Goal: Transaction & Acquisition: Obtain resource

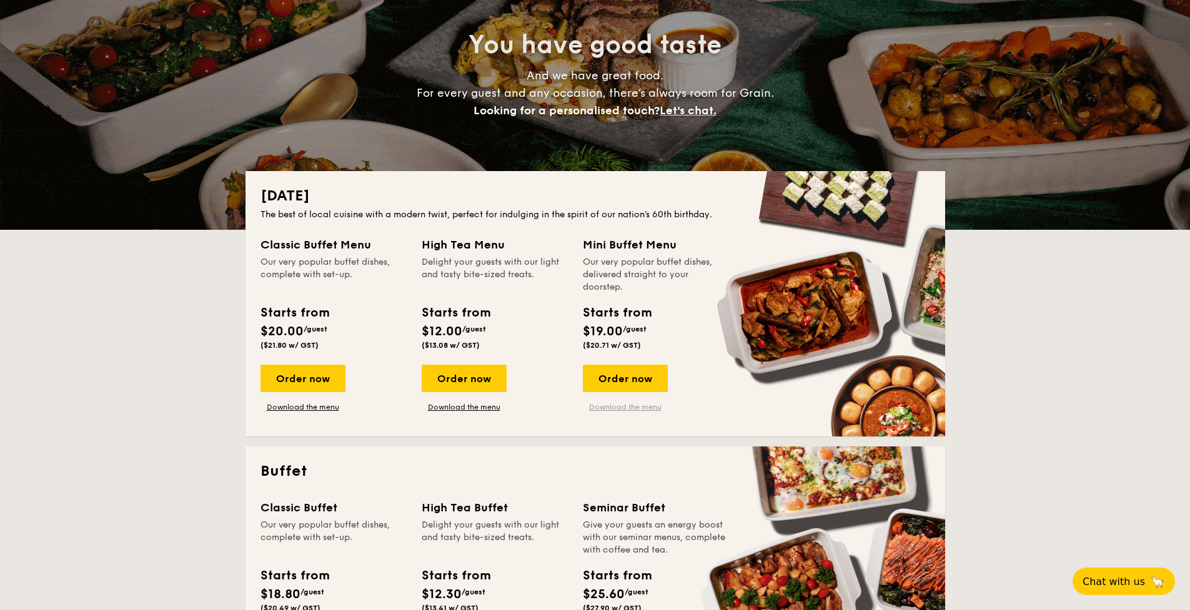
click at [638, 410] on link "Download the menu" at bounding box center [625, 407] width 85 height 10
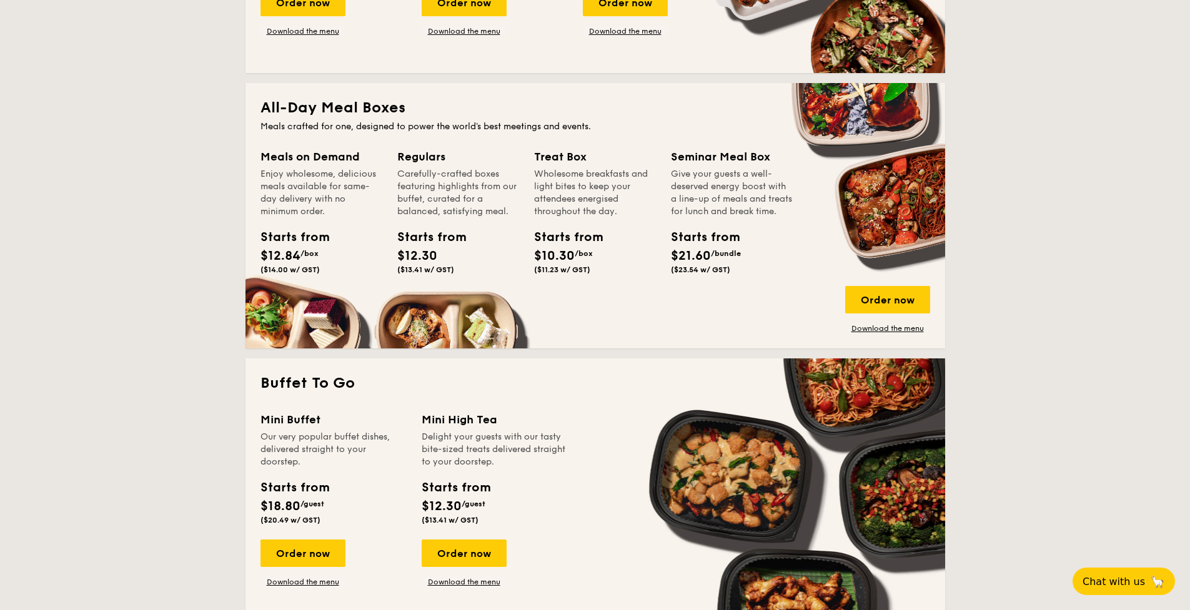
scroll to position [805, 0]
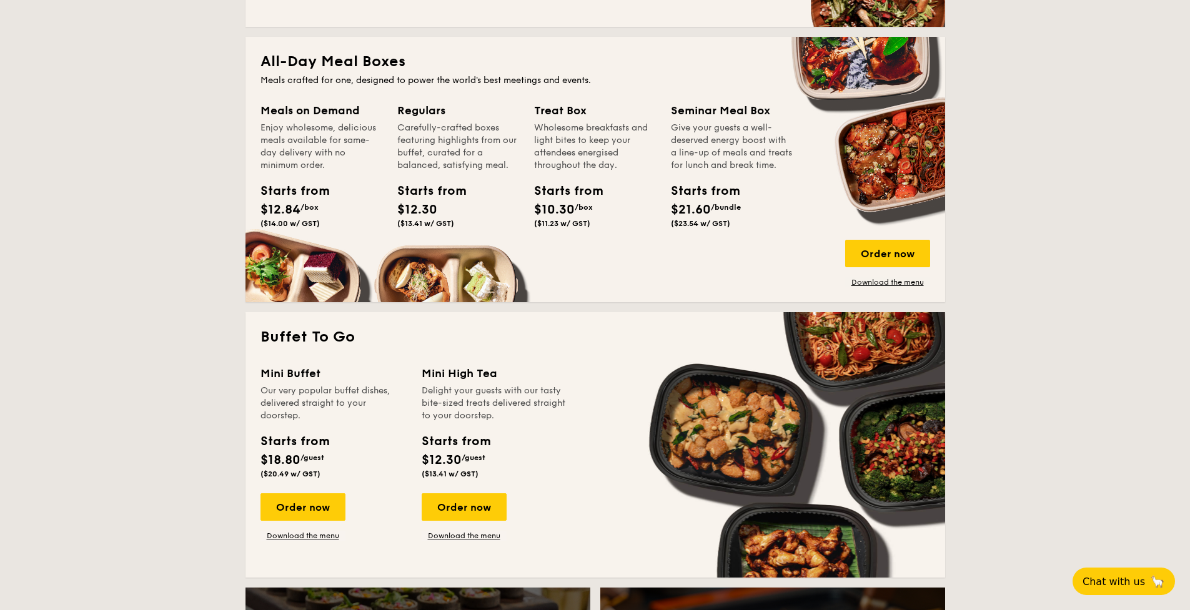
click at [324, 544] on div "Mini Buffet Our very popular buffet dishes, delivered straight to your doorstep…" at bounding box center [594, 464] width 669 height 198
click at [325, 536] on link "Download the menu" at bounding box center [302, 536] width 85 height 10
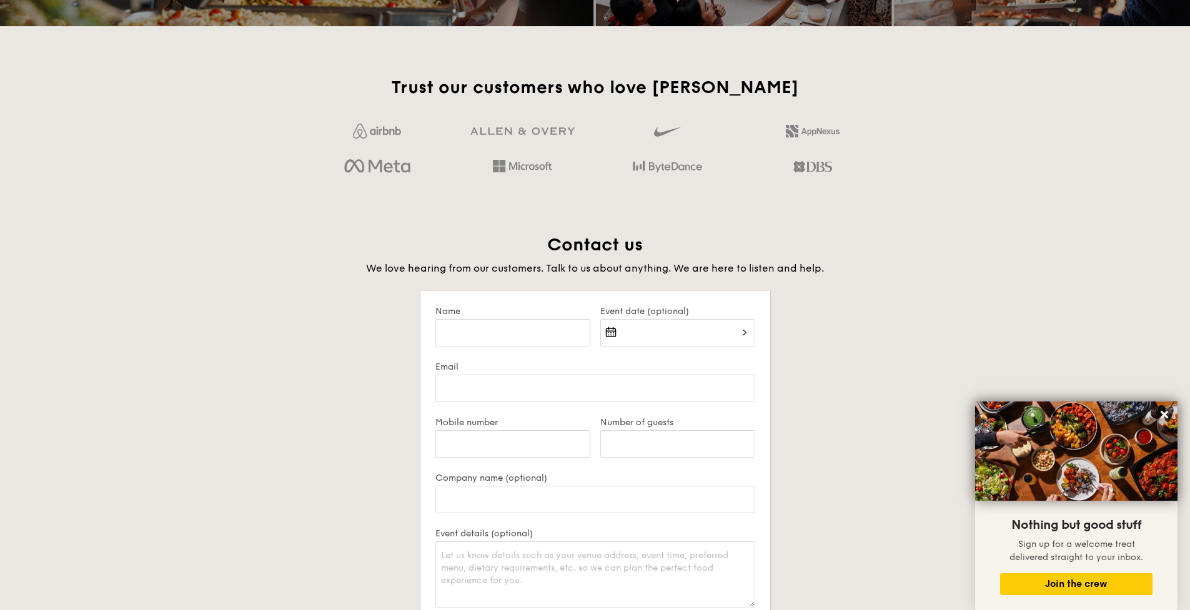
scroll to position [2103, 0]
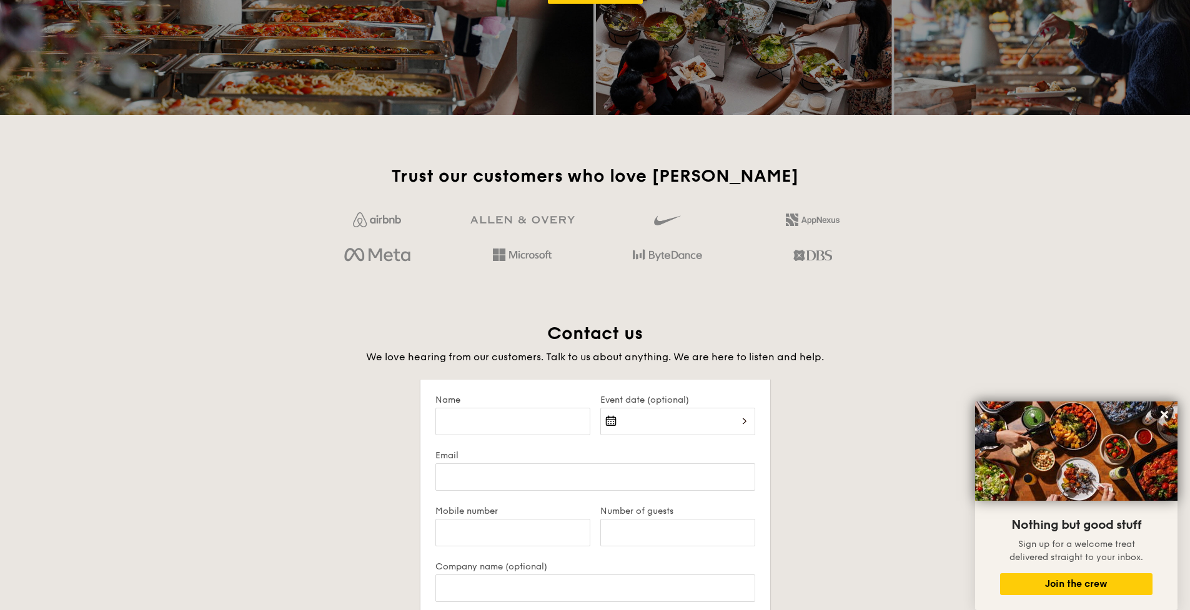
click at [590, 355] on span "We love hearing from our customers. Talk to us about anything. We are here to l…" at bounding box center [595, 357] width 458 height 12
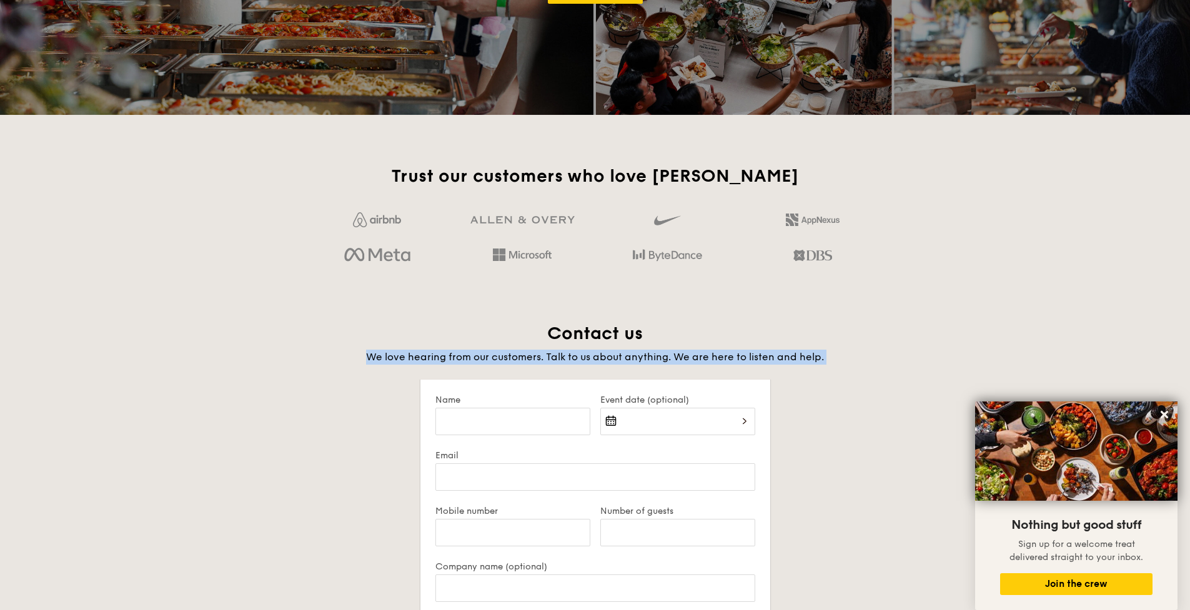
click at [590, 355] on span "We love hearing from our customers. Talk to us about anything. We are here to l…" at bounding box center [595, 357] width 458 height 12
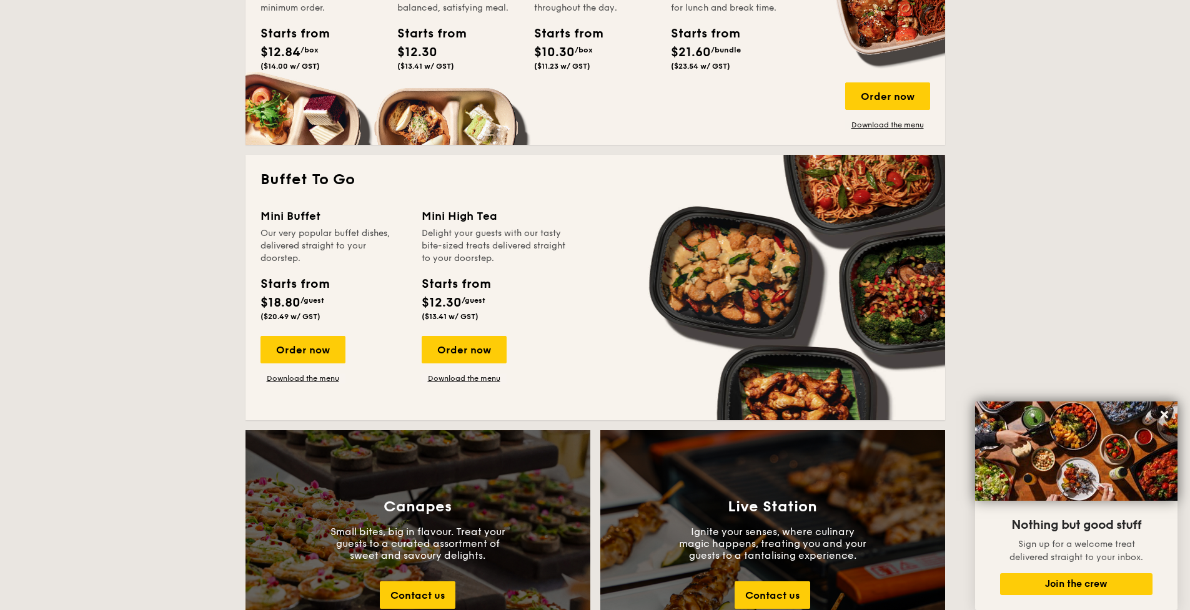
scroll to position [1069, 0]
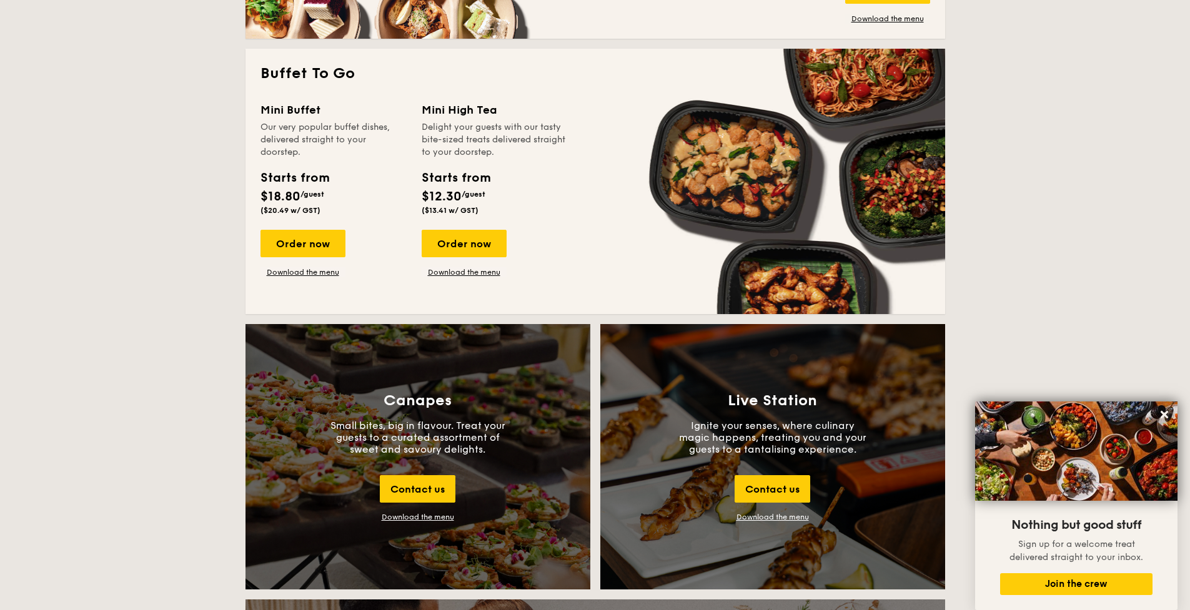
click at [429, 519] on div "Download the menu" at bounding box center [418, 517] width 72 height 9
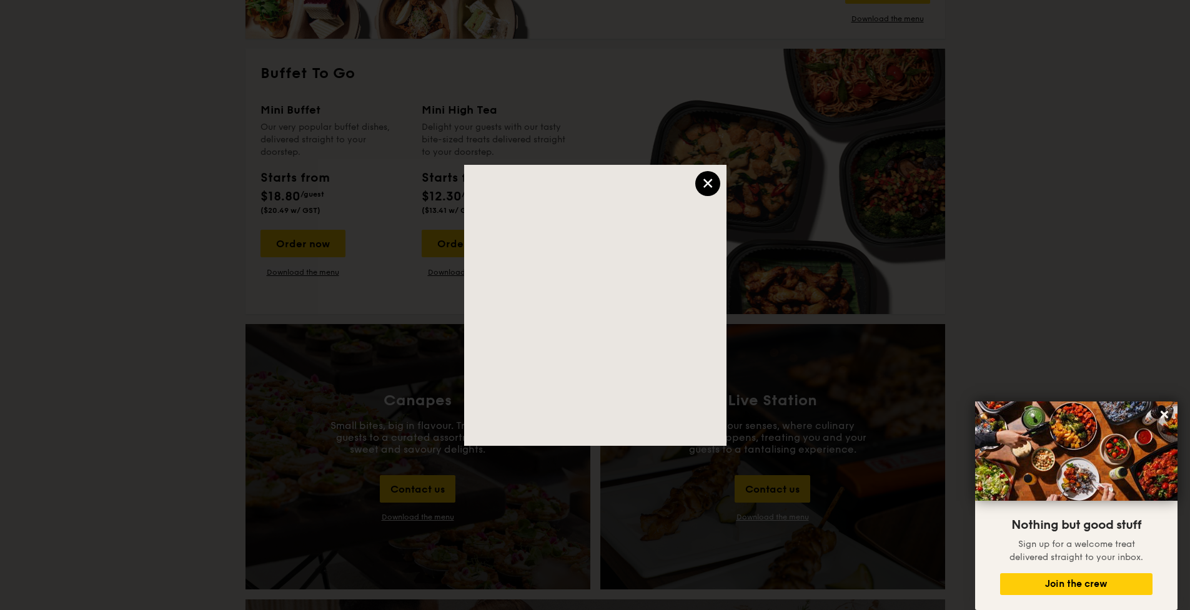
click at [700, 184] on div "×" at bounding box center [707, 183] width 25 height 25
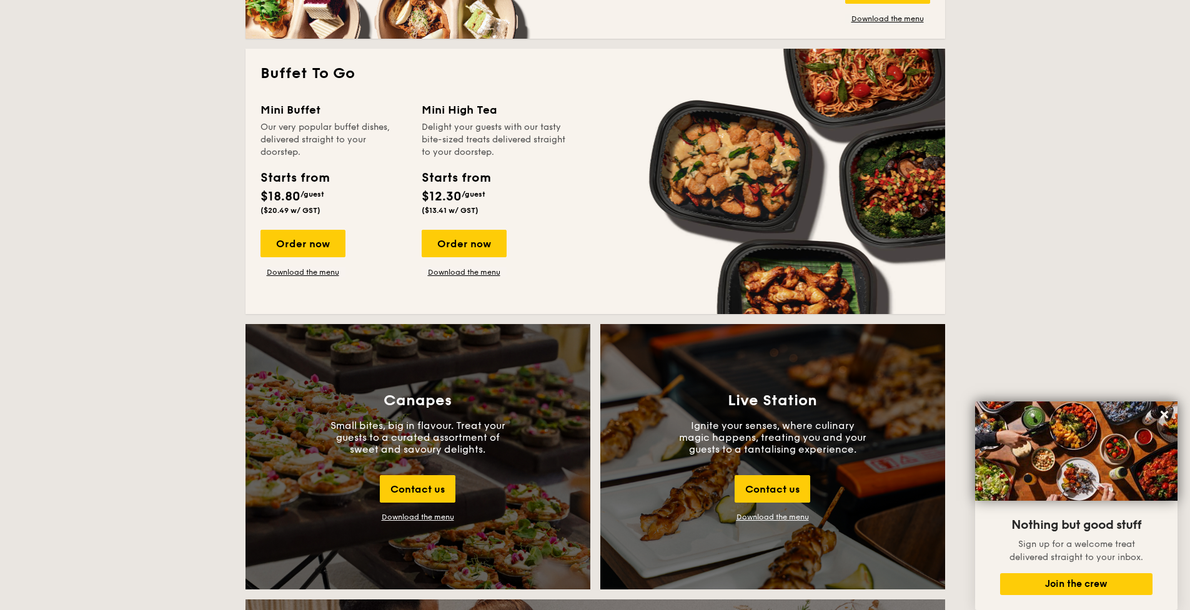
scroll to position [1178, 0]
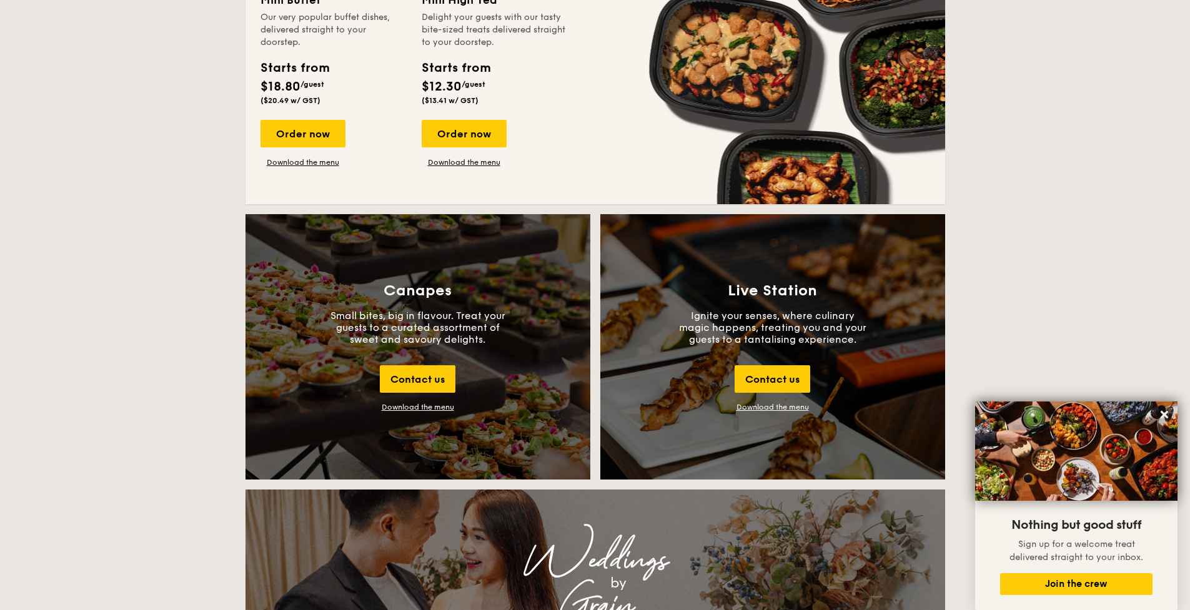
click at [755, 407] on link "Download the menu" at bounding box center [772, 407] width 72 height 9
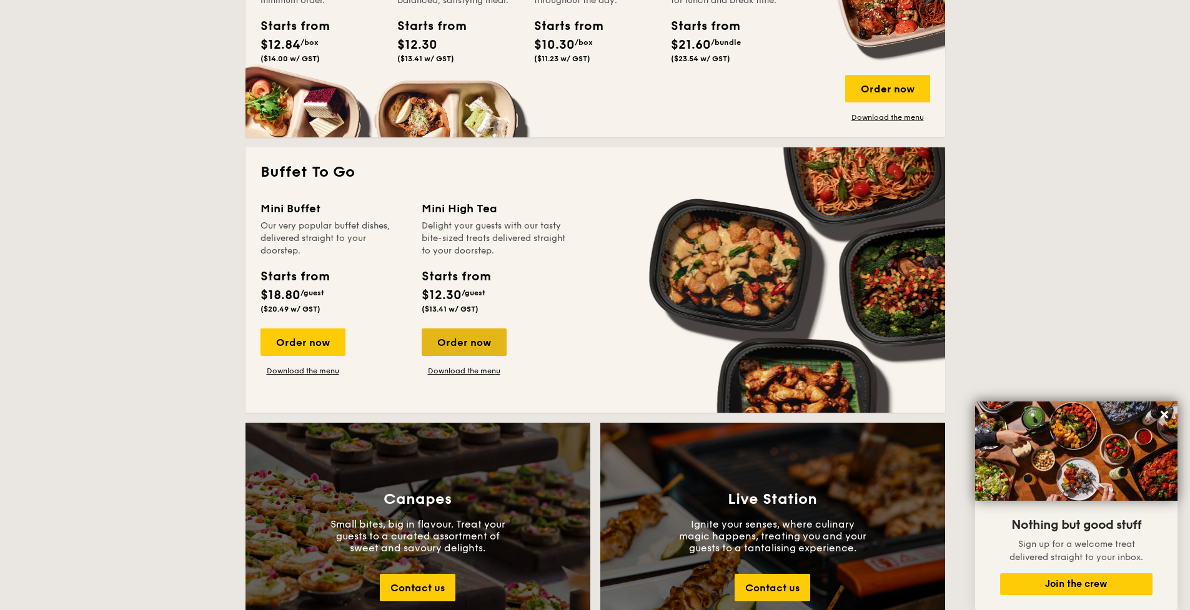
scroll to position [956, 0]
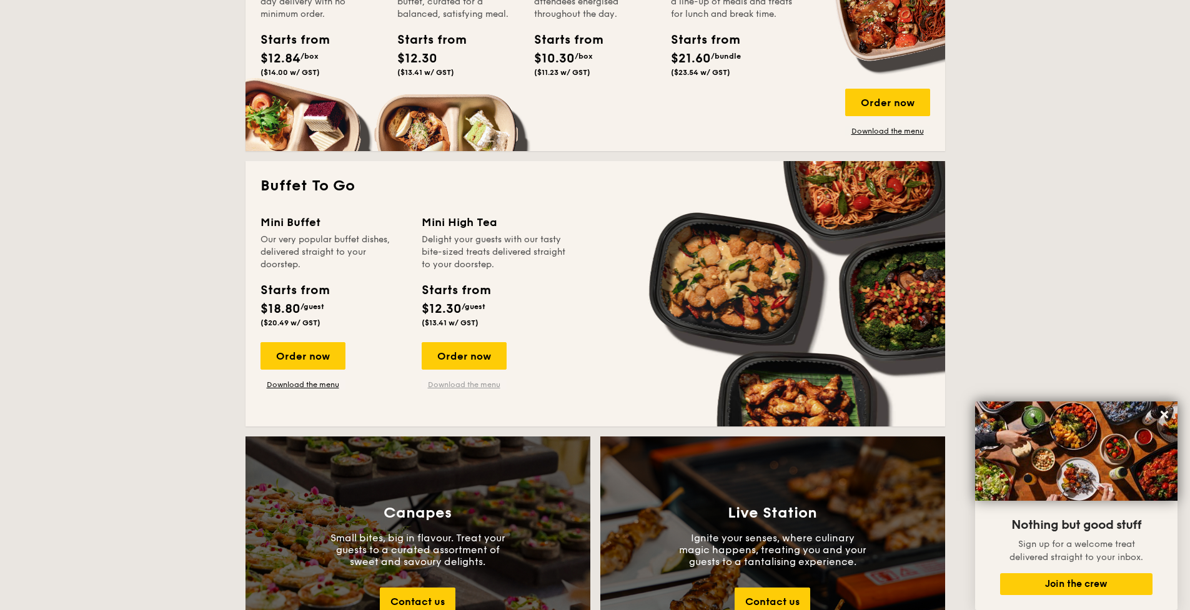
click at [470, 389] on link "Download the menu" at bounding box center [464, 385] width 85 height 10
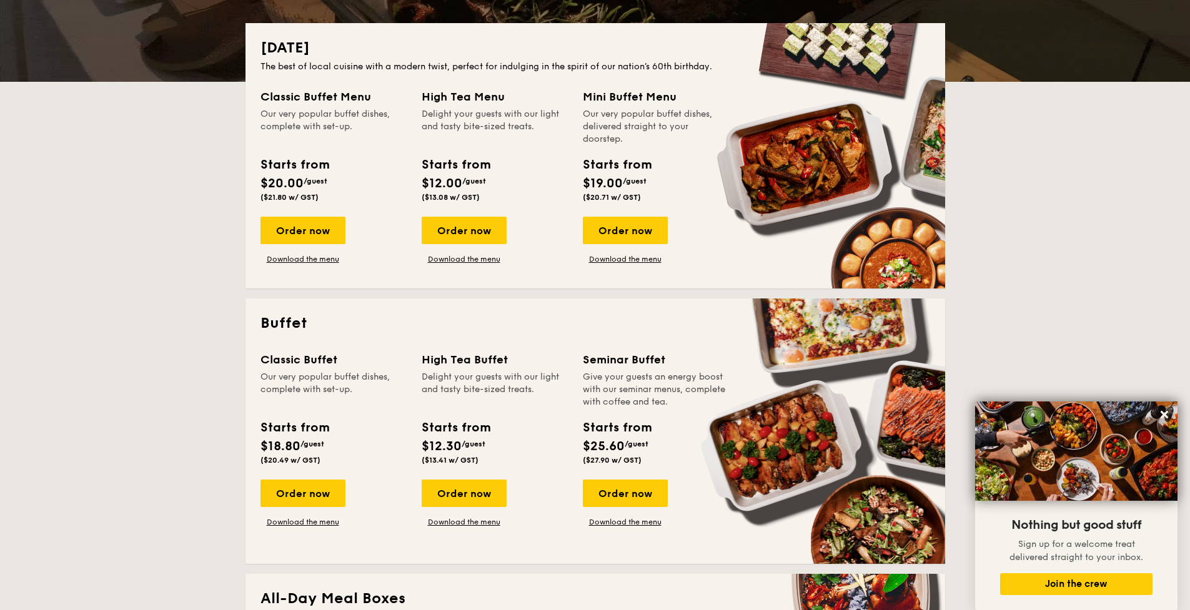
scroll to position [265, 0]
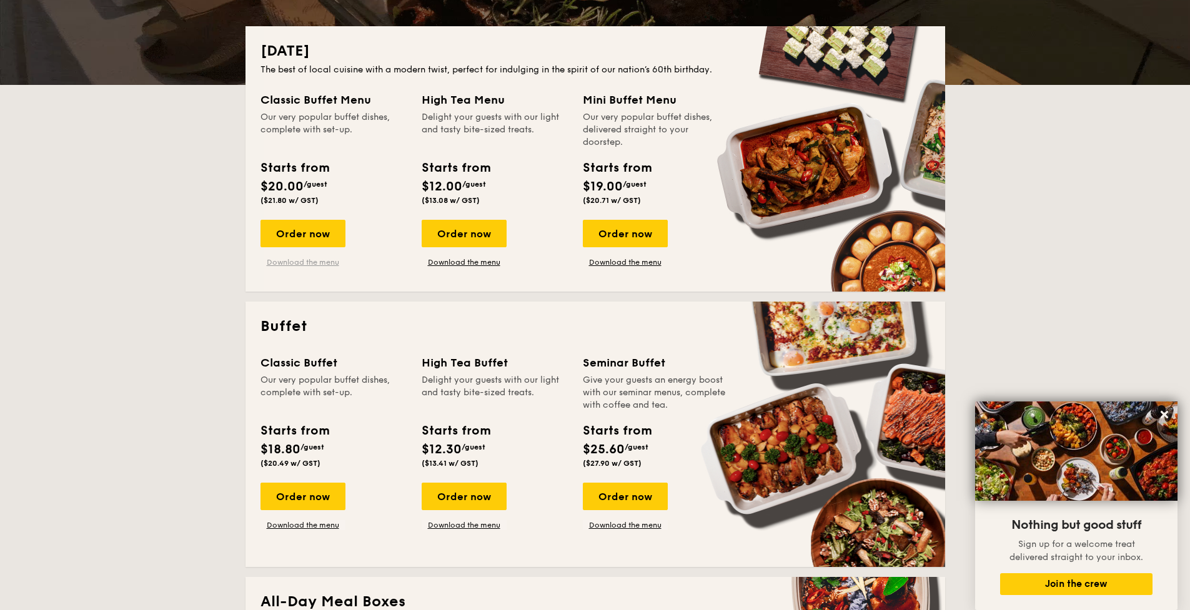
click at [330, 265] on link "Download the menu" at bounding box center [302, 262] width 85 height 10
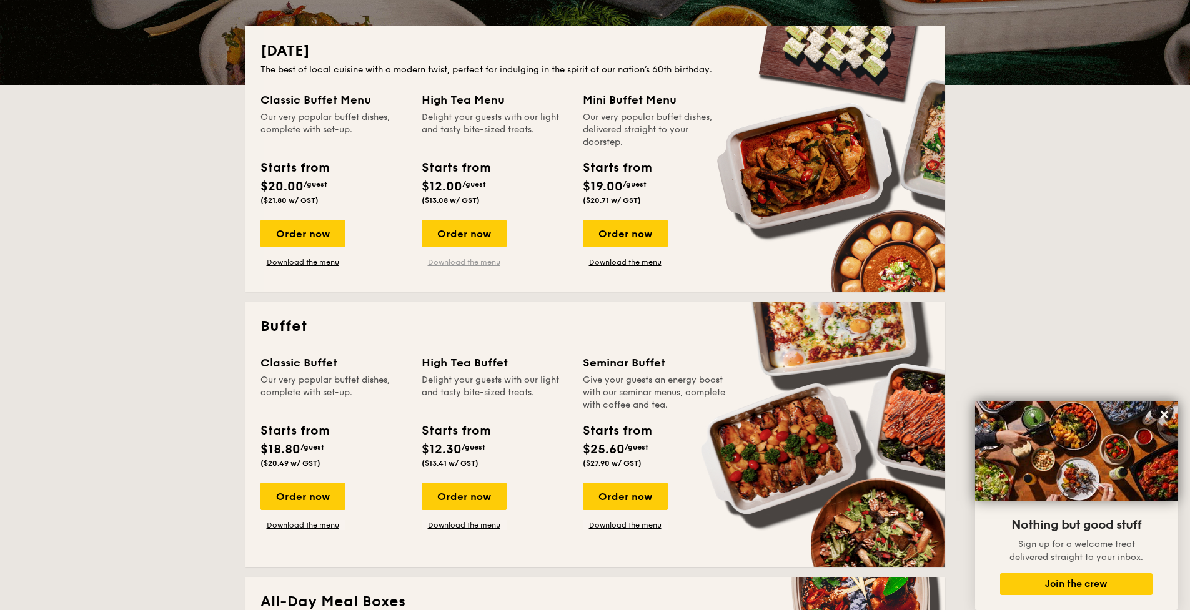
click at [460, 263] on link "Download the menu" at bounding box center [464, 262] width 85 height 10
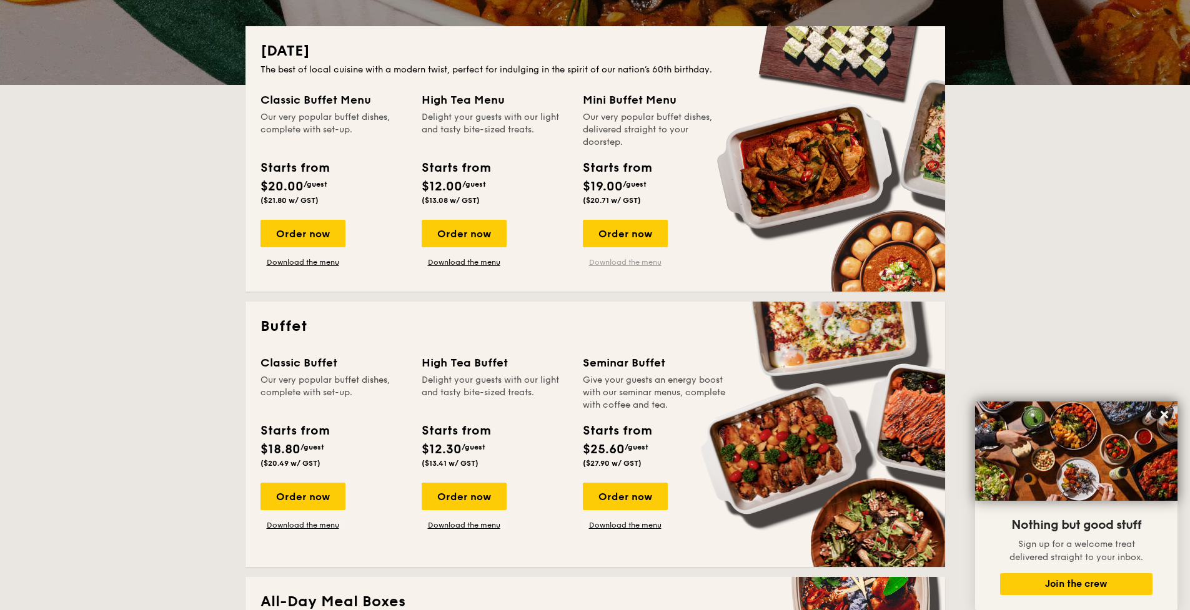
click at [611, 264] on link "Download the menu" at bounding box center [625, 262] width 85 height 10
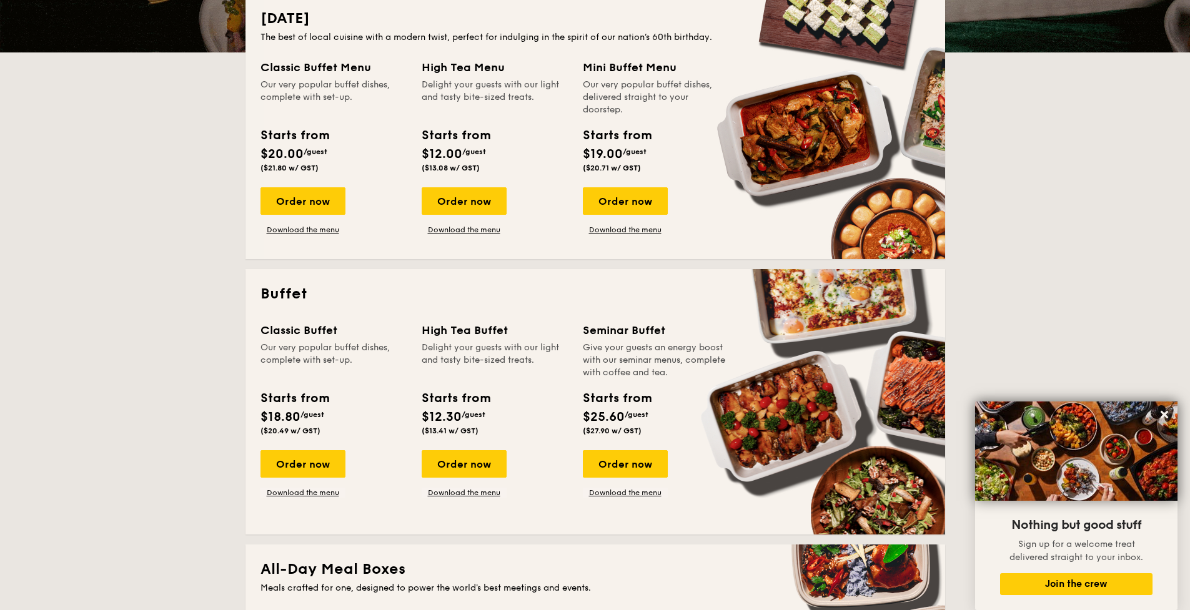
scroll to position [386, 0]
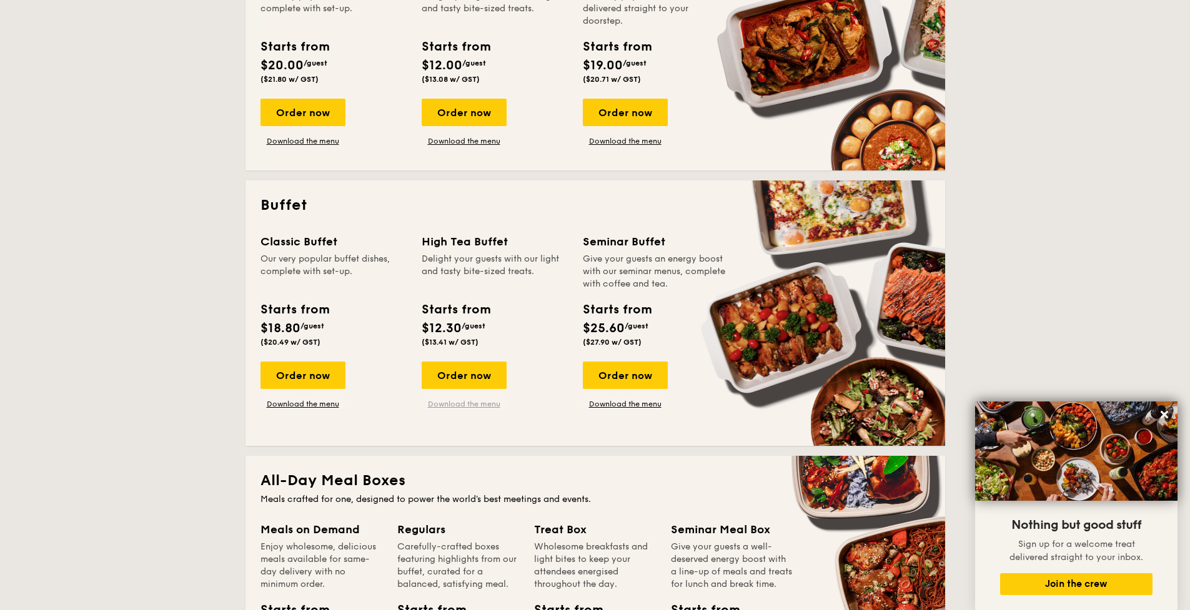
click at [465, 403] on link "Download the menu" at bounding box center [464, 404] width 85 height 10
click at [636, 405] on link "Download the menu" at bounding box center [625, 404] width 85 height 10
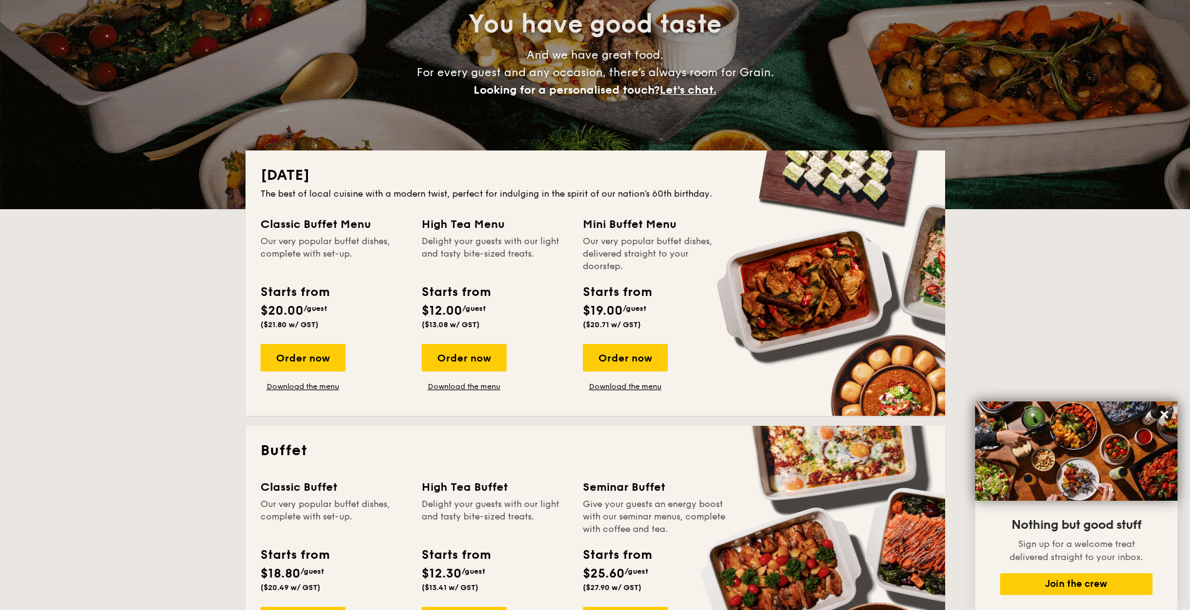
scroll to position [0, 0]
